Goal: Task Accomplishment & Management: Use online tool/utility

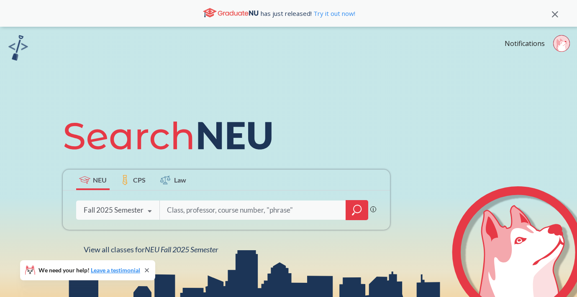
click at [204, 213] on input "search" at bounding box center [253, 211] width 174 height 18
type input "STRT 4501"
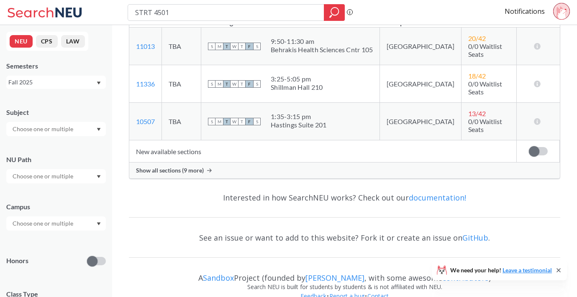
scroll to position [156, 0]
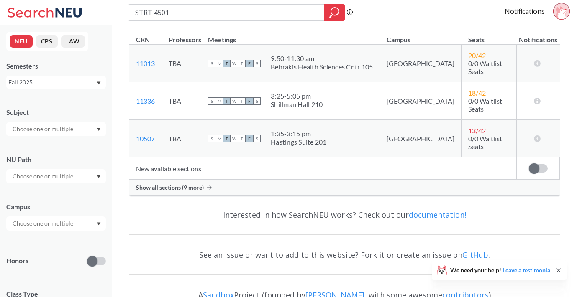
click at [201, 184] on span "Show all sections (9 more)" at bounding box center [170, 188] width 68 height 8
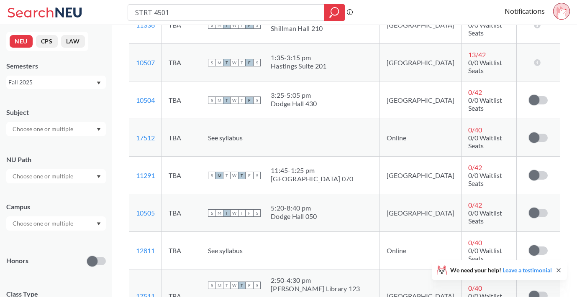
scroll to position [250, 0]
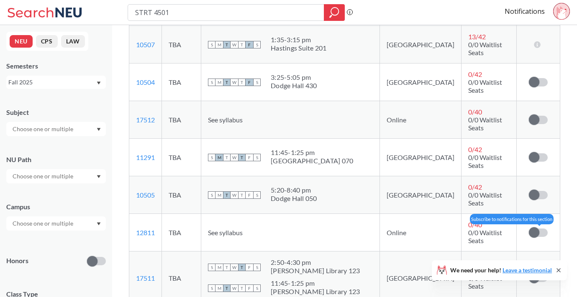
click at [536, 227] on span at bounding box center [533, 232] width 10 height 10
click at [528, 229] on input "checkbox" at bounding box center [528, 229] width 0 height 0
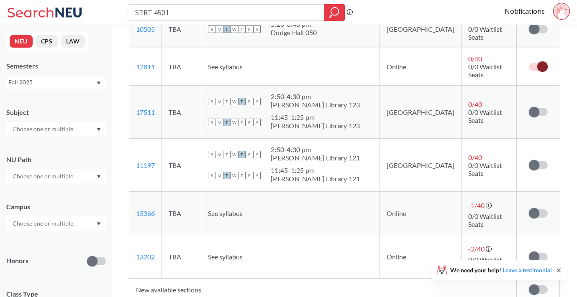
scroll to position [426, 0]
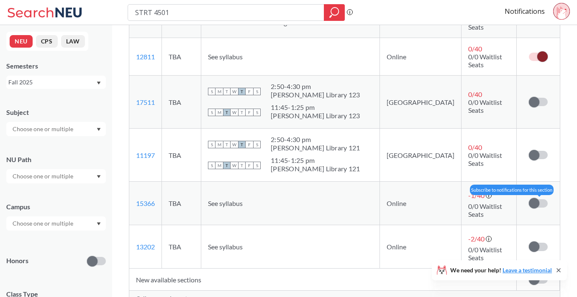
click at [534, 198] on span at bounding box center [533, 203] width 10 height 10
click at [528, 199] on input "checkbox" at bounding box center [528, 199] width 0 height 0
click at [536, 275] on span at bounding box center [533, 280] width 10 height 10
click at [528, 276] on input "checkbox" at bounding box center [528, 276] width 0 height 0
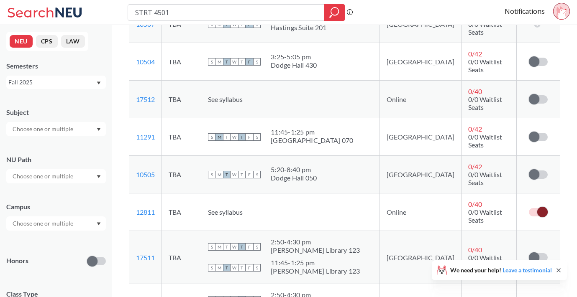
scroll to position [226, 0]
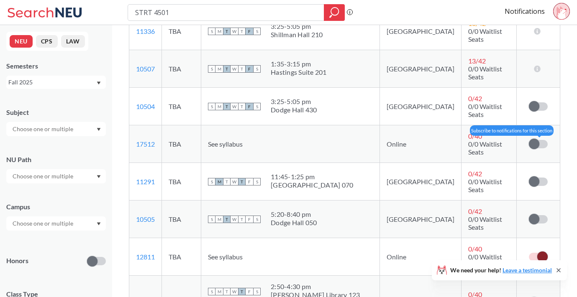
click at [538, 139] on span at bounding box center [533, 144] width 10 height 10
click at [528, 140] on input "checkbox" at bounding box center [528, 140] width 0 height 0
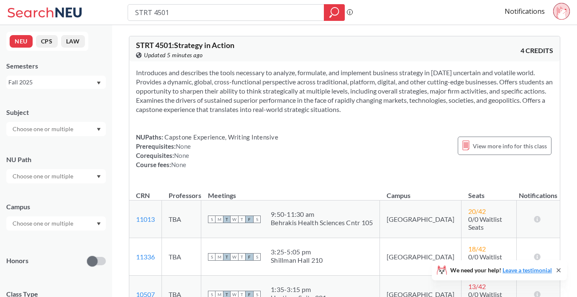
scroll to position [0, 0]
click at [349, 125] on div "Introduces and describes the tools necessary to analyze, formulate, and impleme…" at bounding box center [344, 121] width 430 height 121
